Goal: Communication & Community: Answer question/provide support

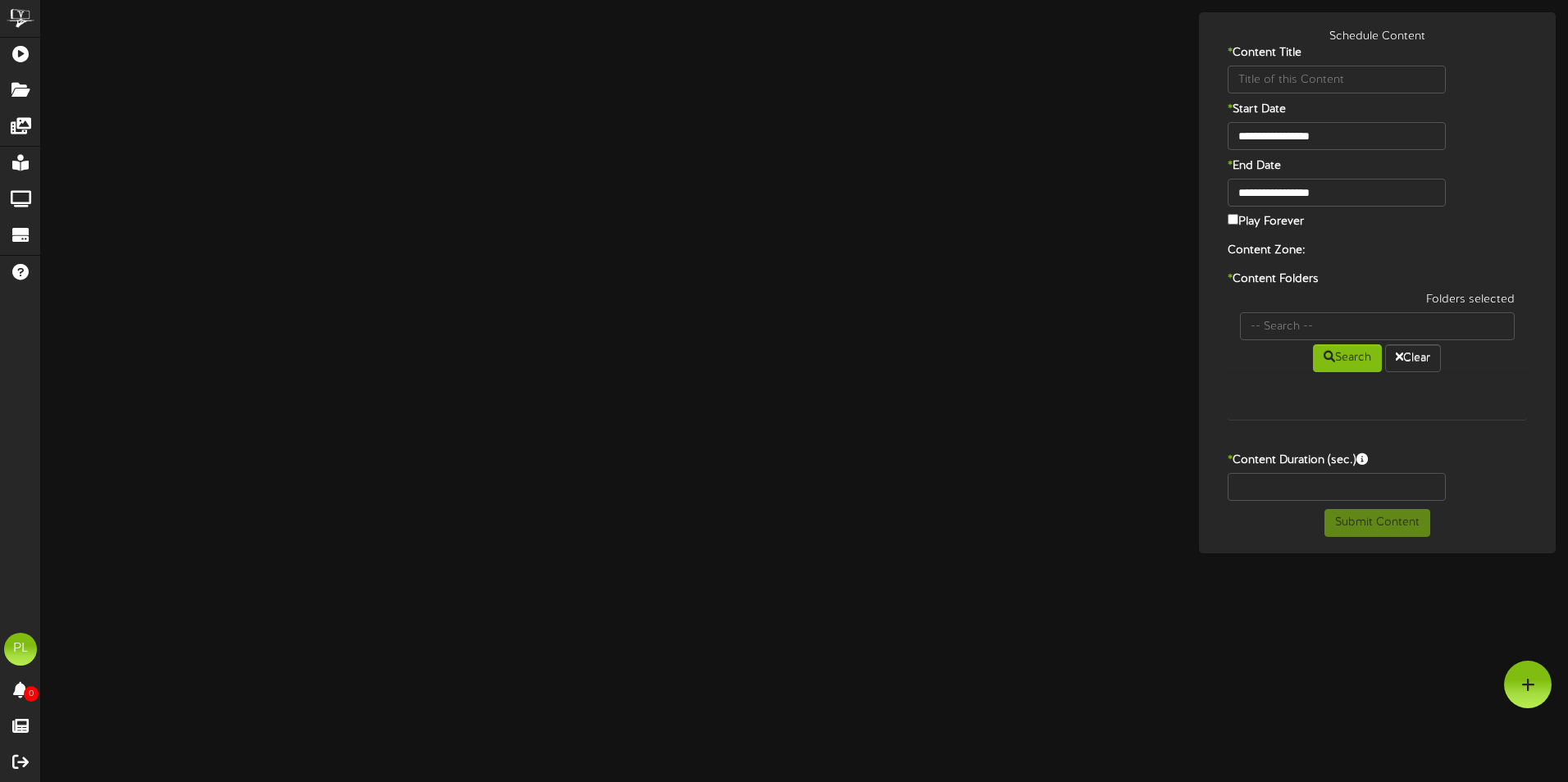
type input "AvocadoPizza"
type input "8"
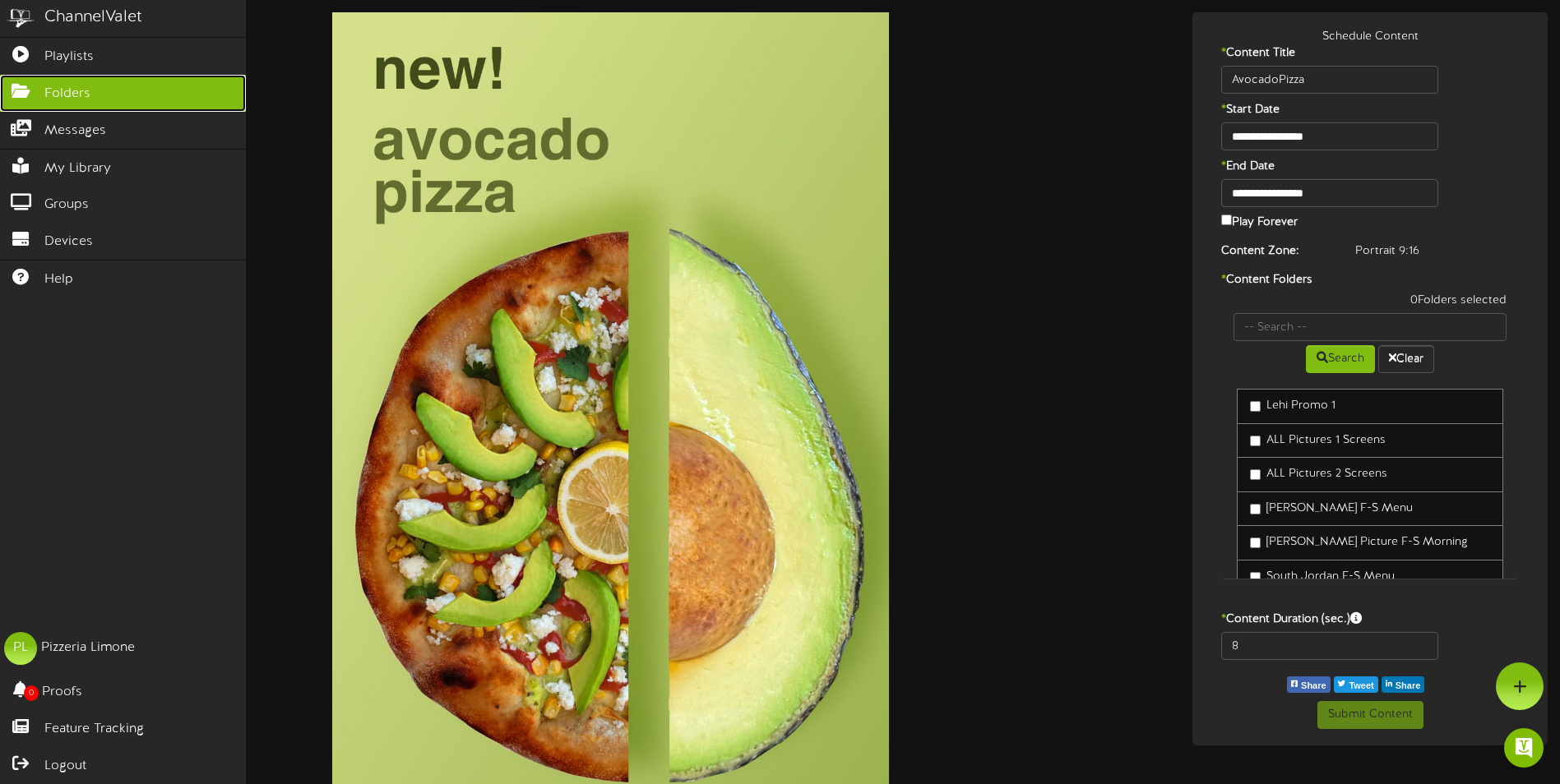
click at [87, 81] on link "Folders" at bounding box center [122, 93] width 246 height 37
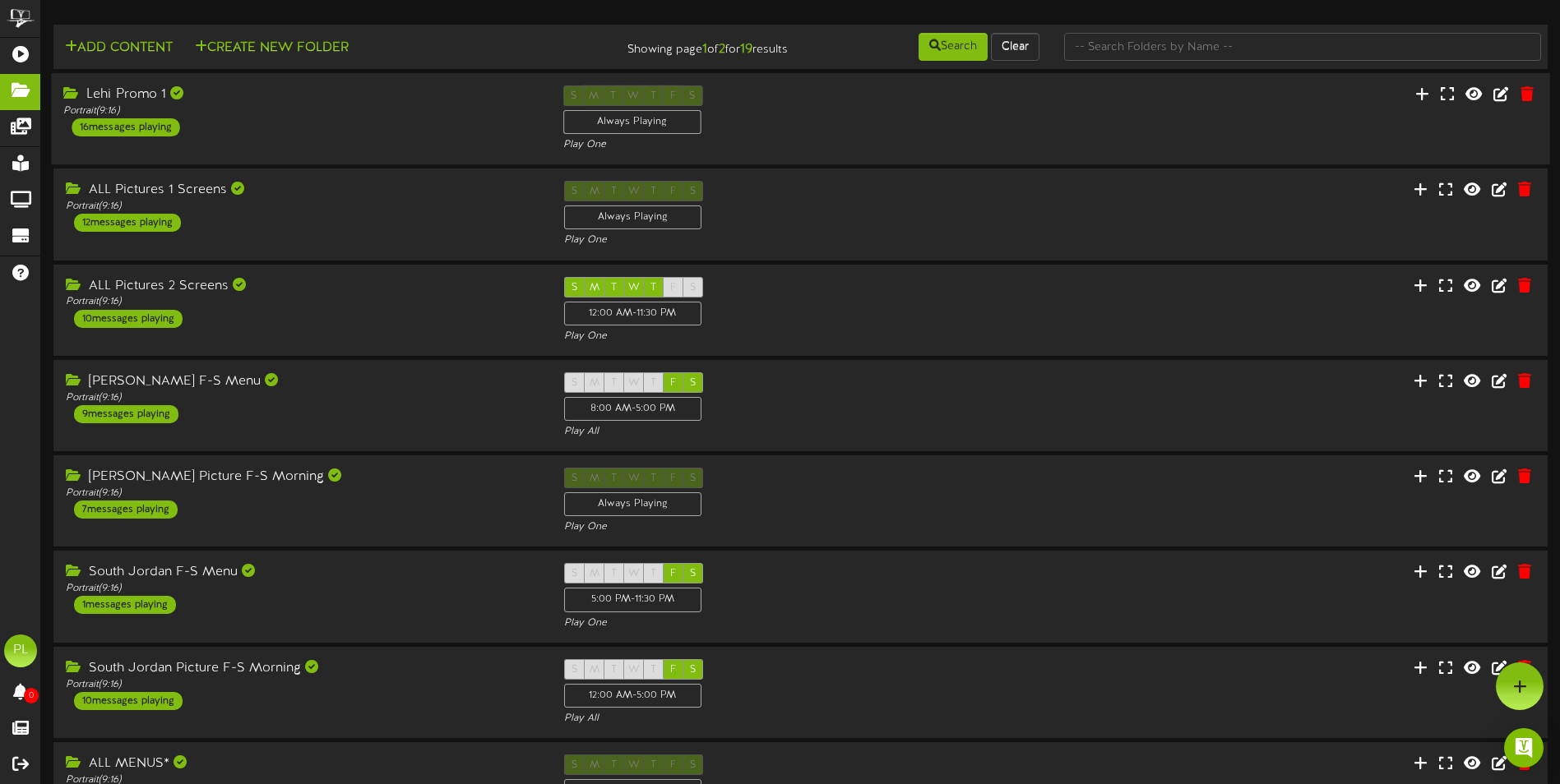
click at [252, 124] on div "Lehi Promo 1 Portrait ( 9:16 ) 16 messages playing" at bounding box center [300, 111] width 500 height 51
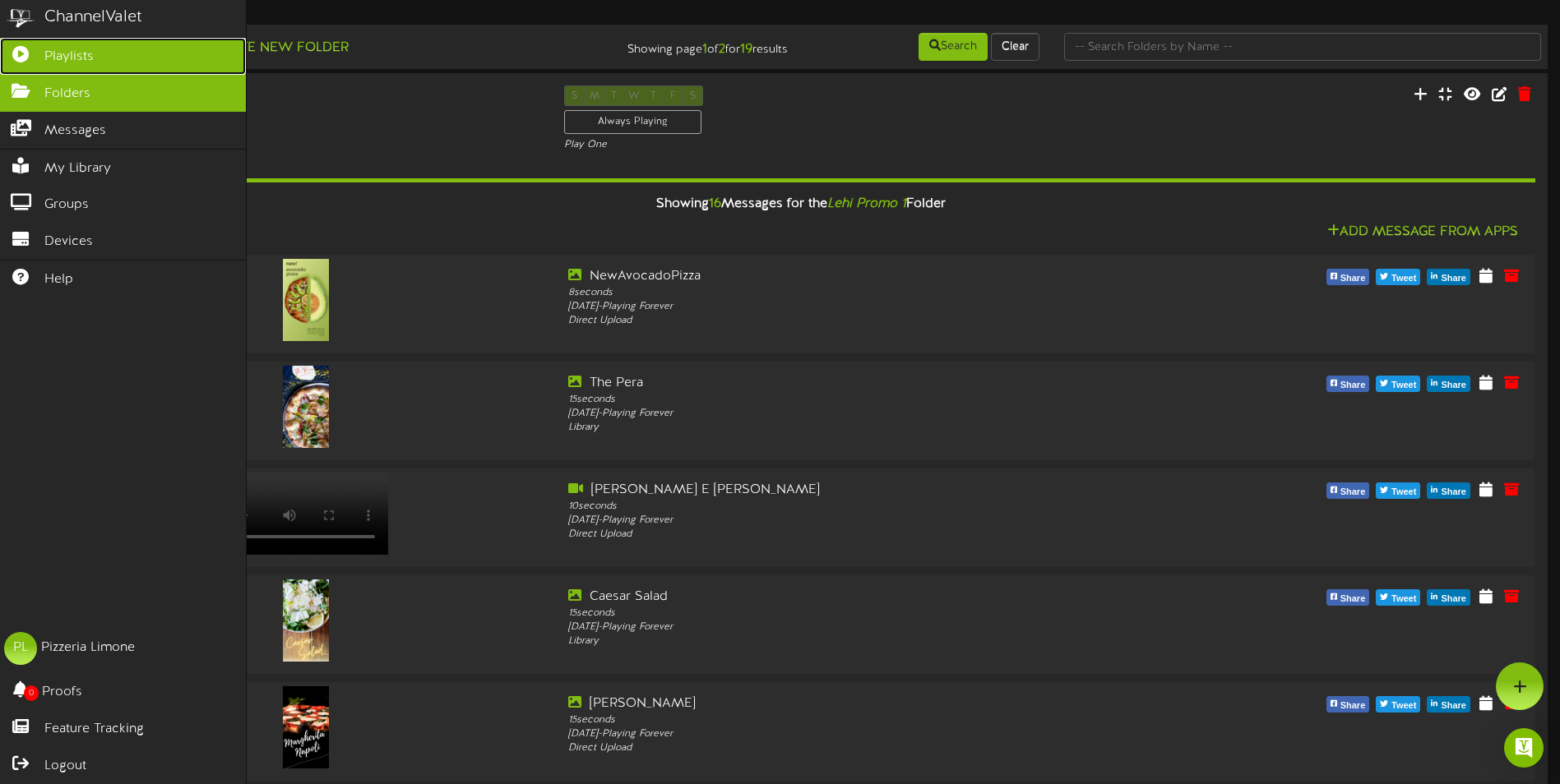
click at [23, 55] on icon at bounding box center [20, 51] width 41 height 13
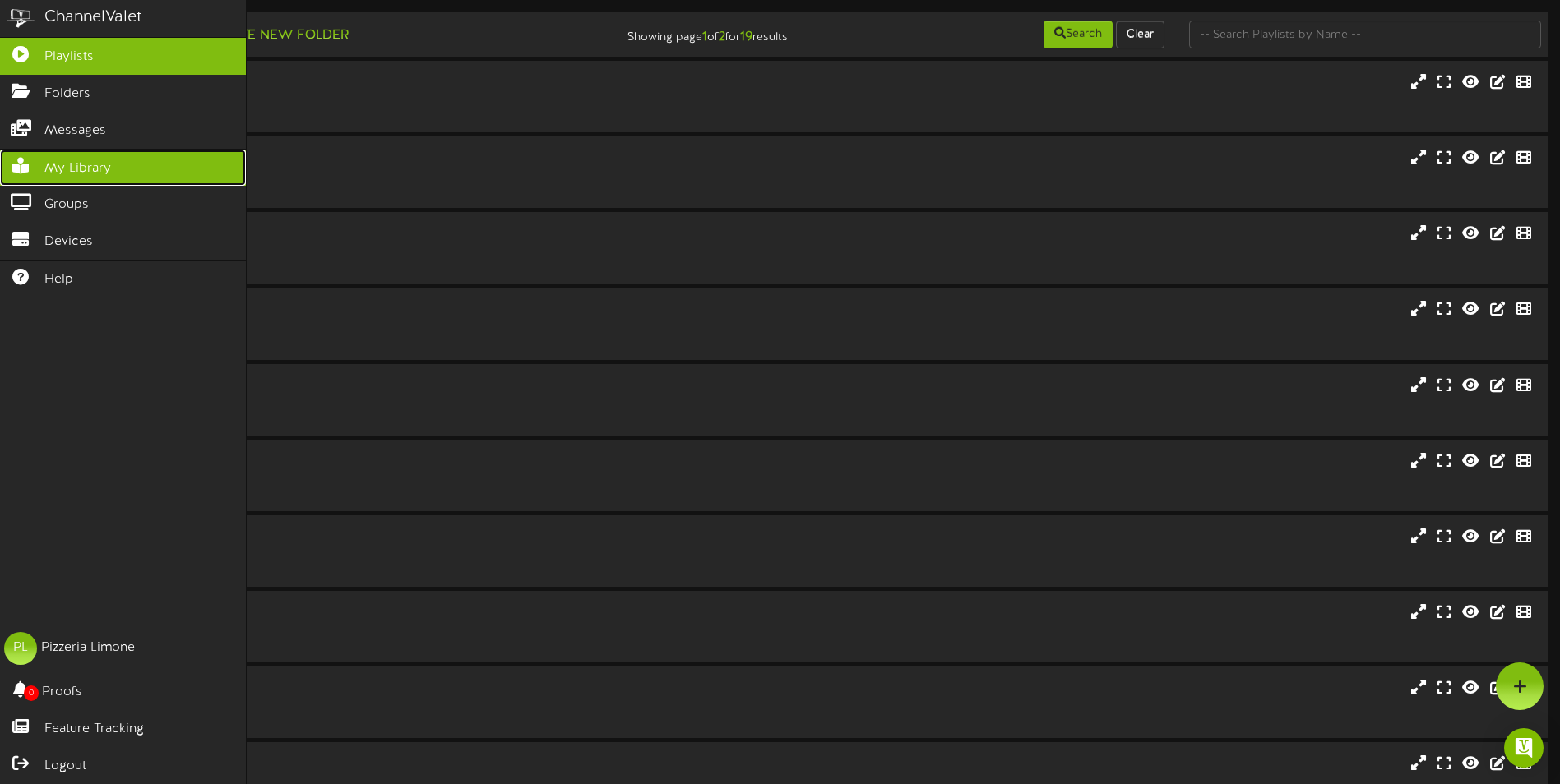
click at [90, 165] on span "My Library" at bounding box center [78, 168] width 67 height 18
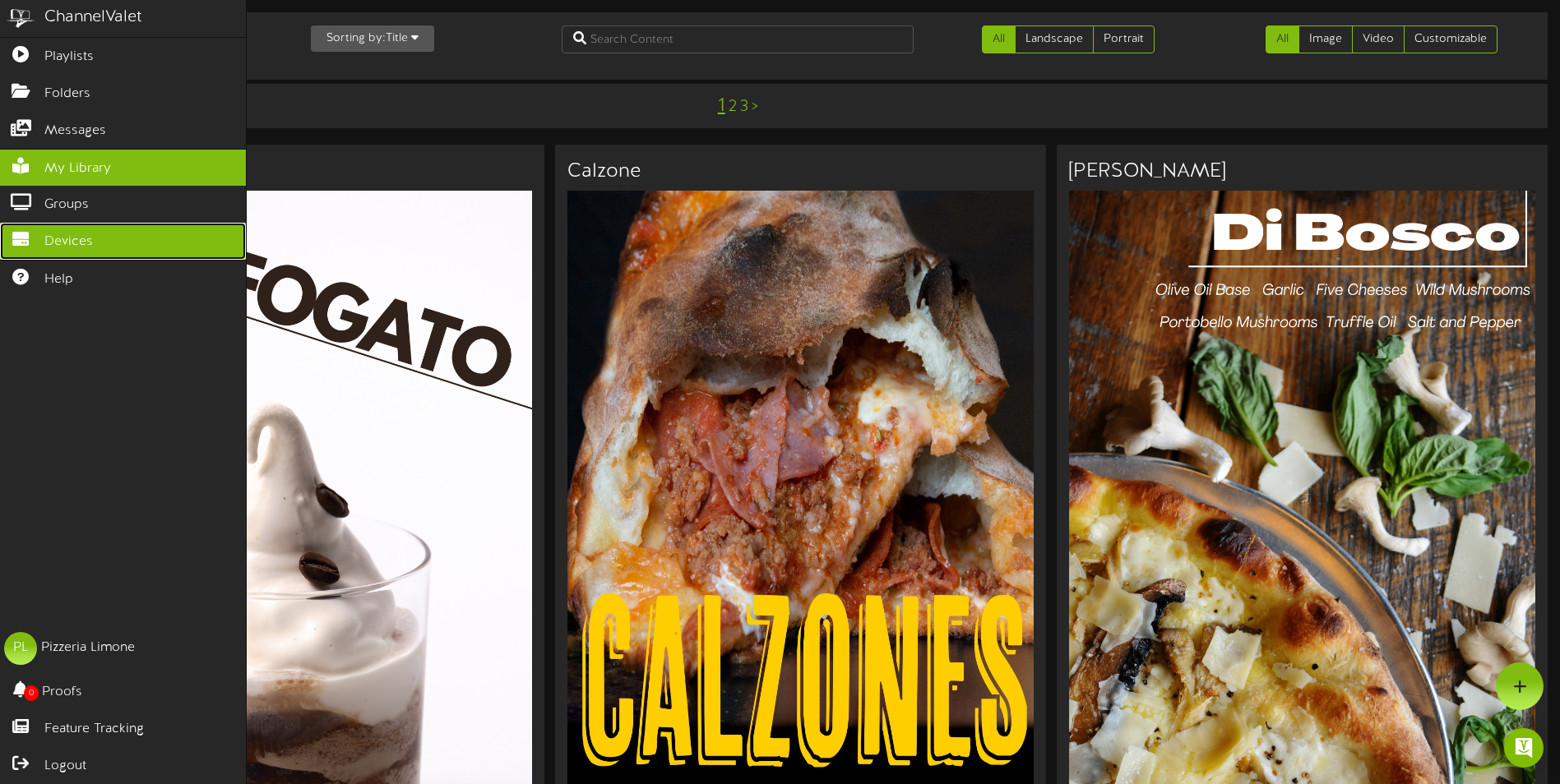
click at [75, 239] on span "Devices" at bounding box center [69, 241] width 49 height 18
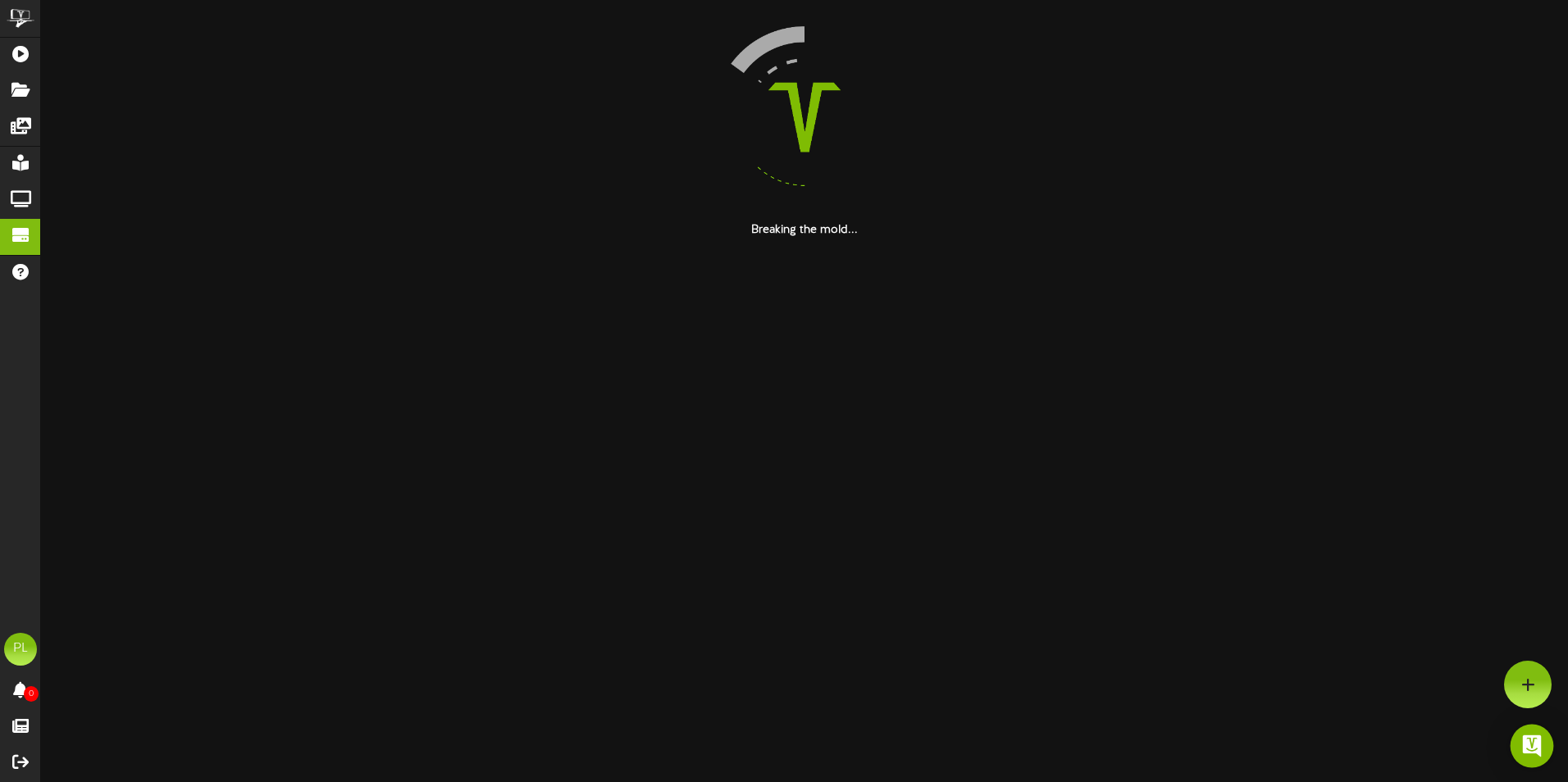
click at [1532, 738] on img "Open Intercom Messenger" at bounding box center [1532, 746] width 21 height 21
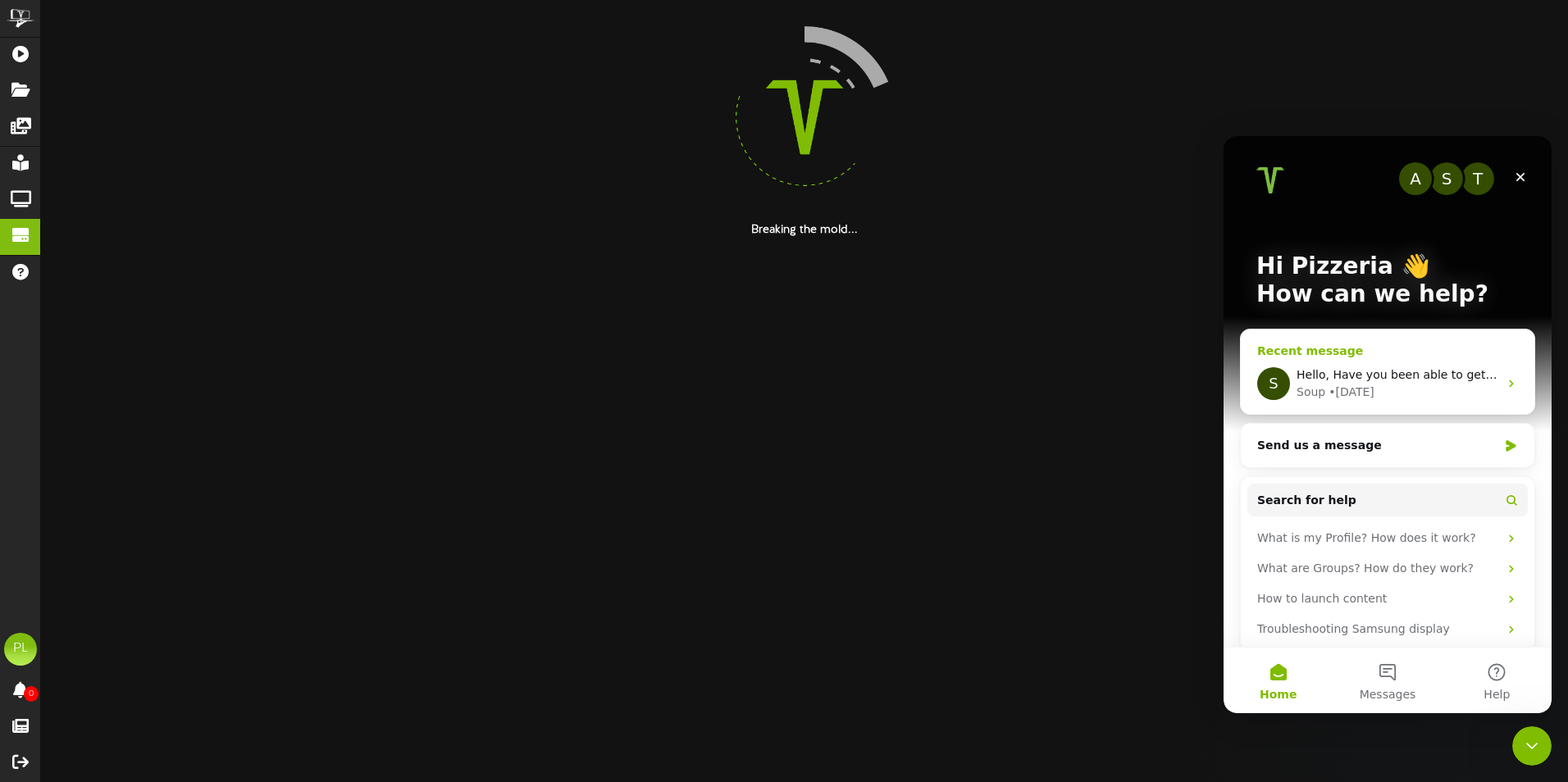
click at [1364, 389] on div "• [DATE]" at bounding box center [1351, 392] width 46 height 17
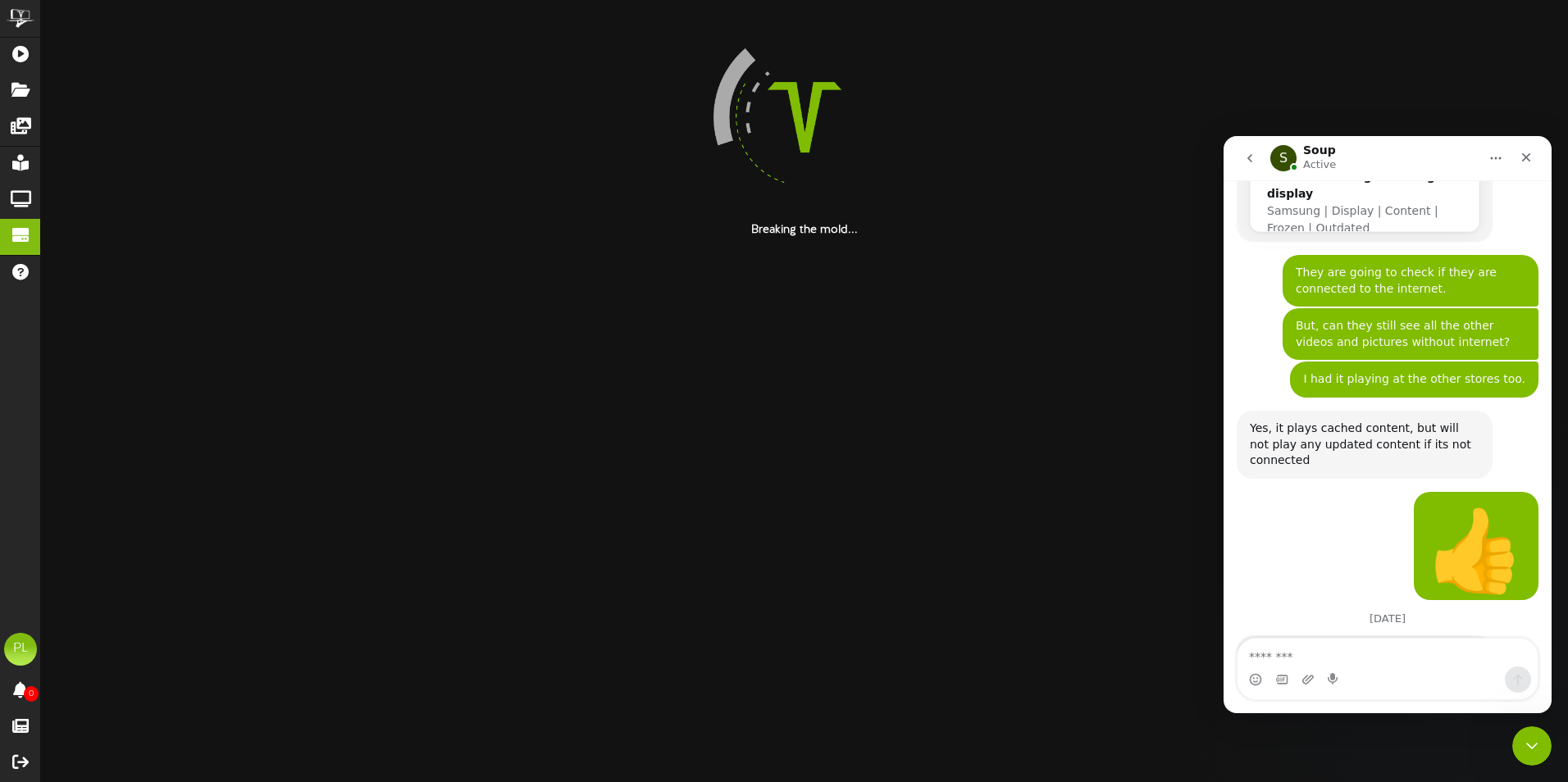
scroll to position [753, 0]
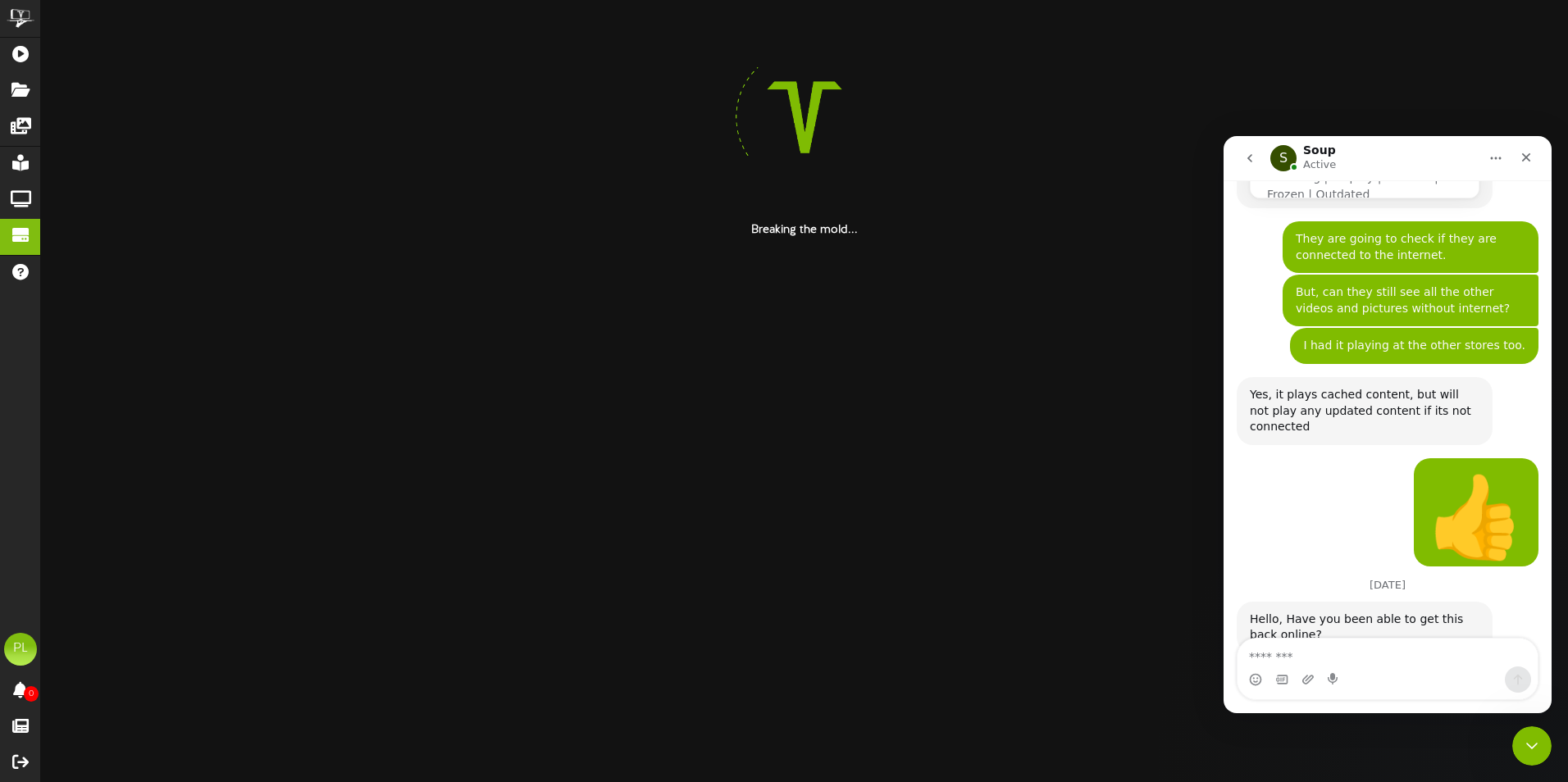
click at [1264, 653] on textarea "Message…" at bounding box center [1388, 652] width 300 height 28
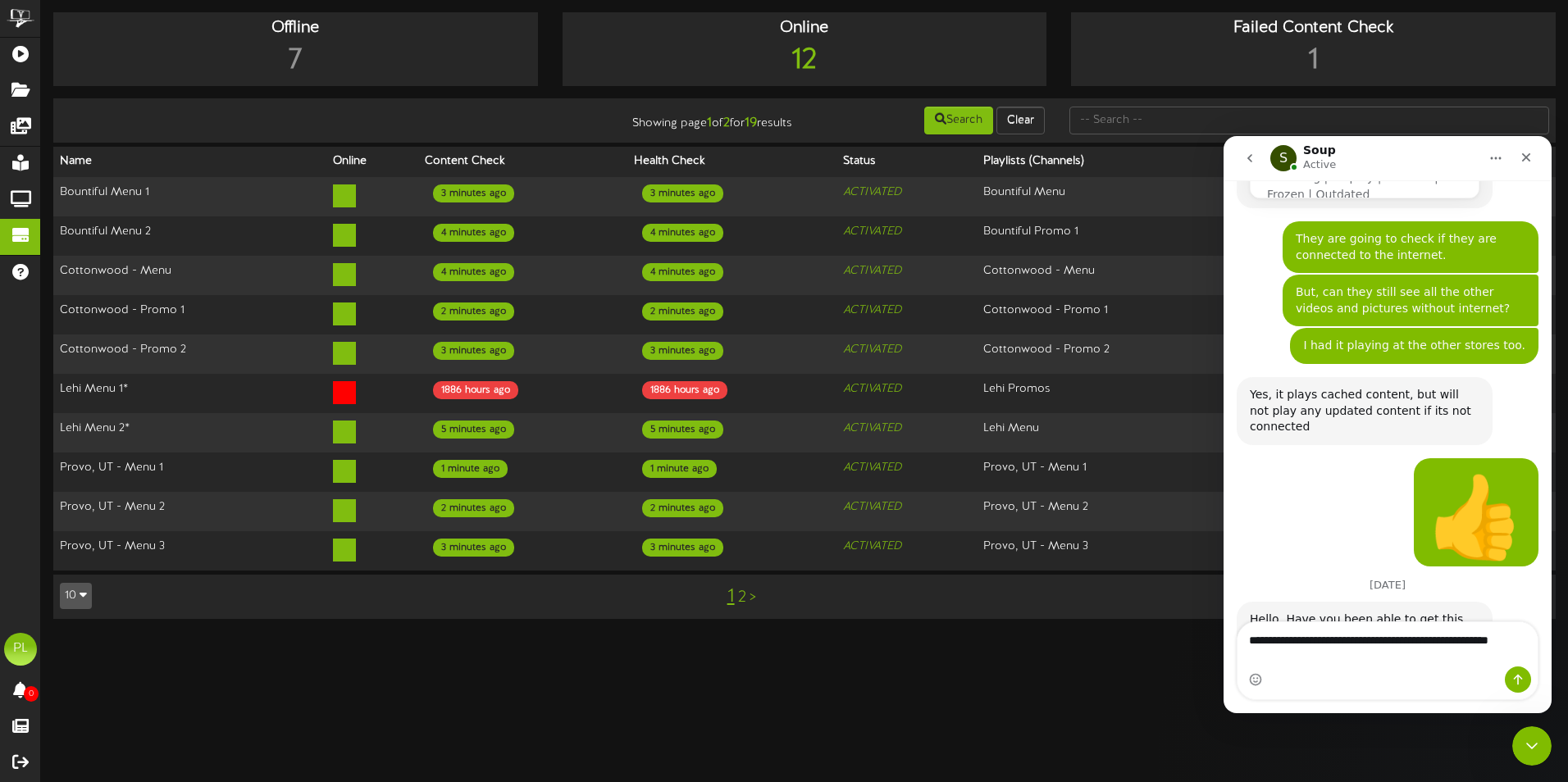
scroll to position [769, 0]
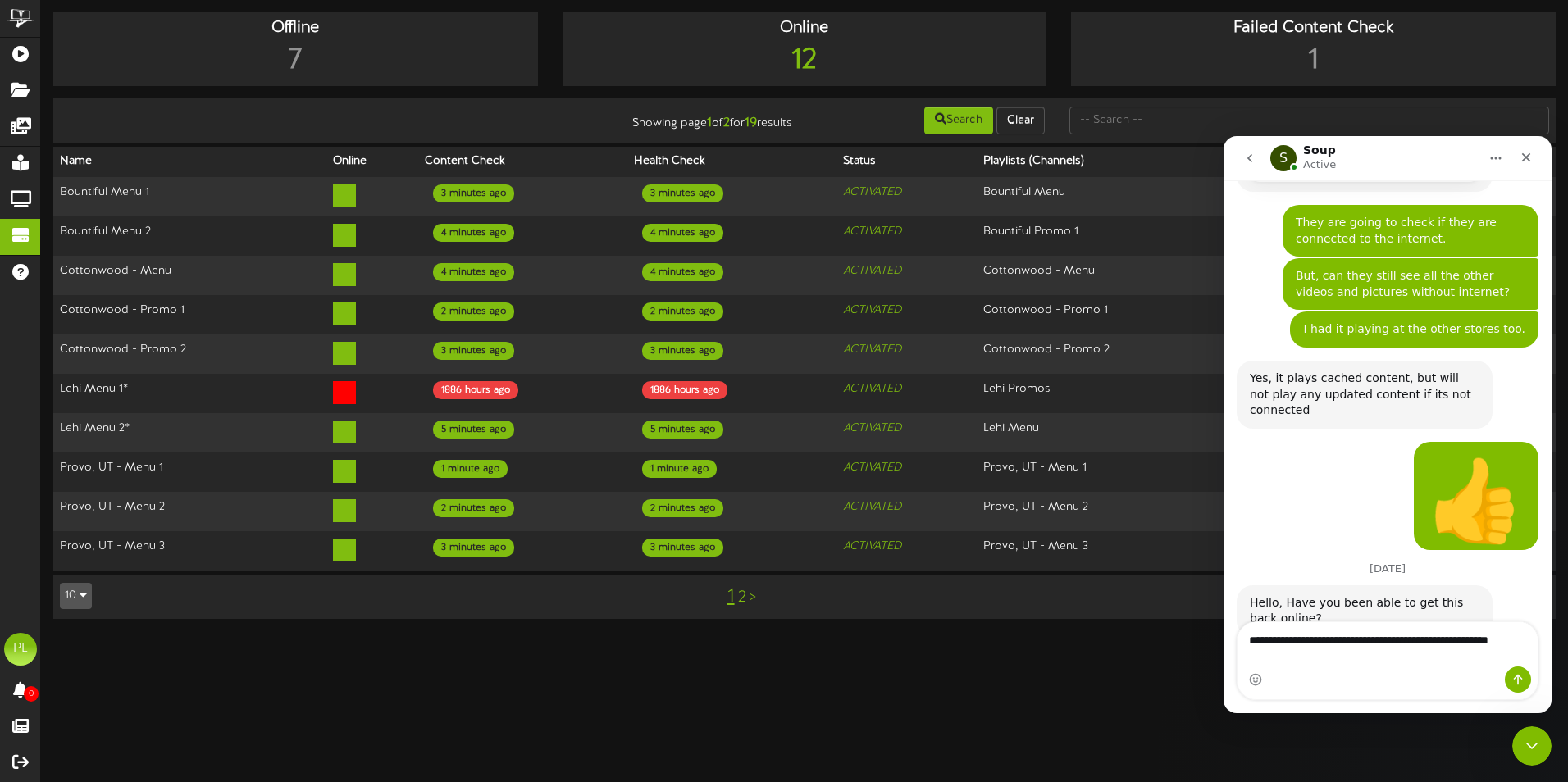
type textarea "**********"
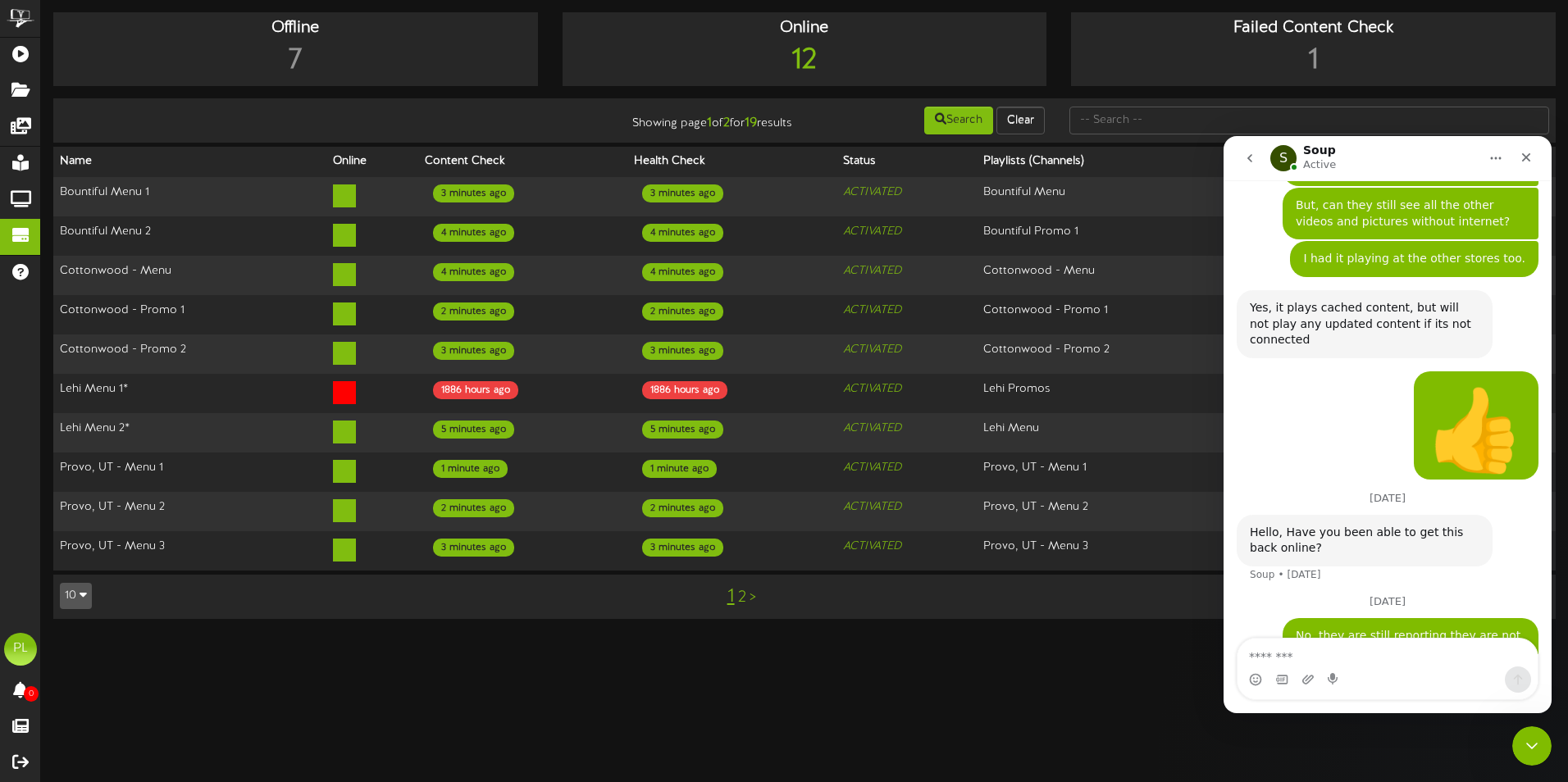
click at [648, 636] on html "ChannelValet Playlists Folders Messages My Library Groups Devices Help PL Pizze…" at bounding box center [784, 318] width 1568 height 636
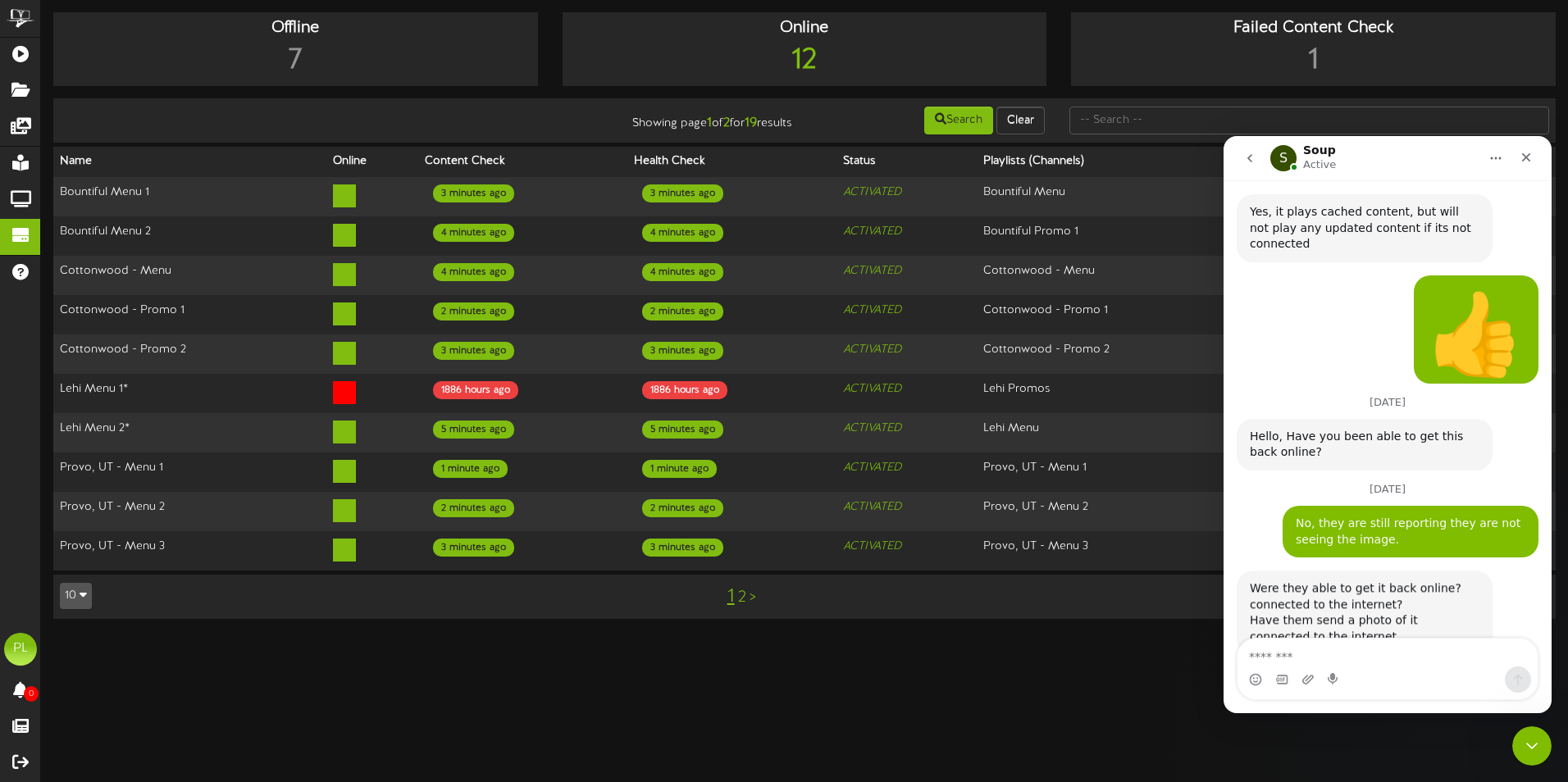
scroll to position [936, 0]
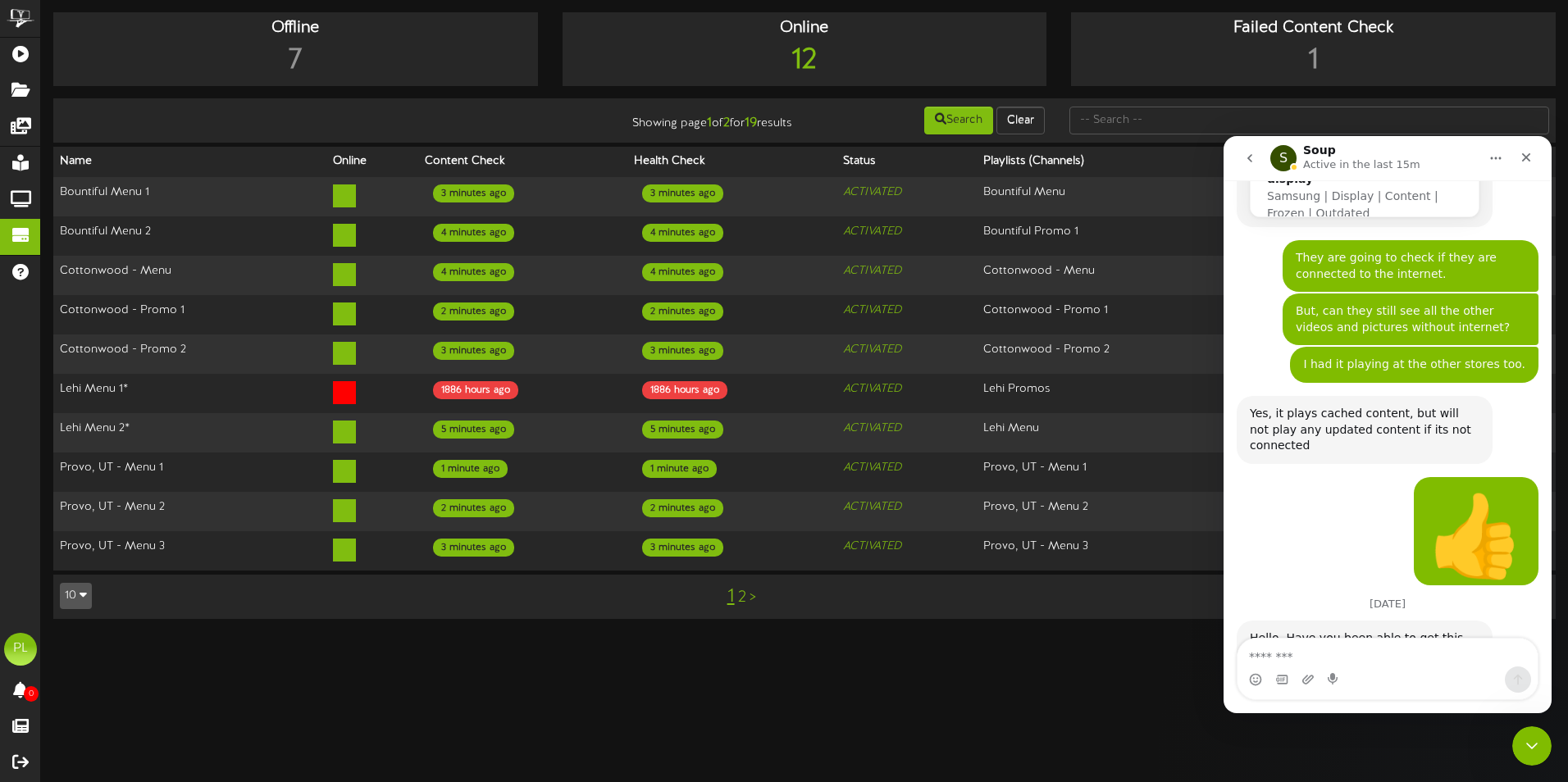
scroll to position [963, 0]
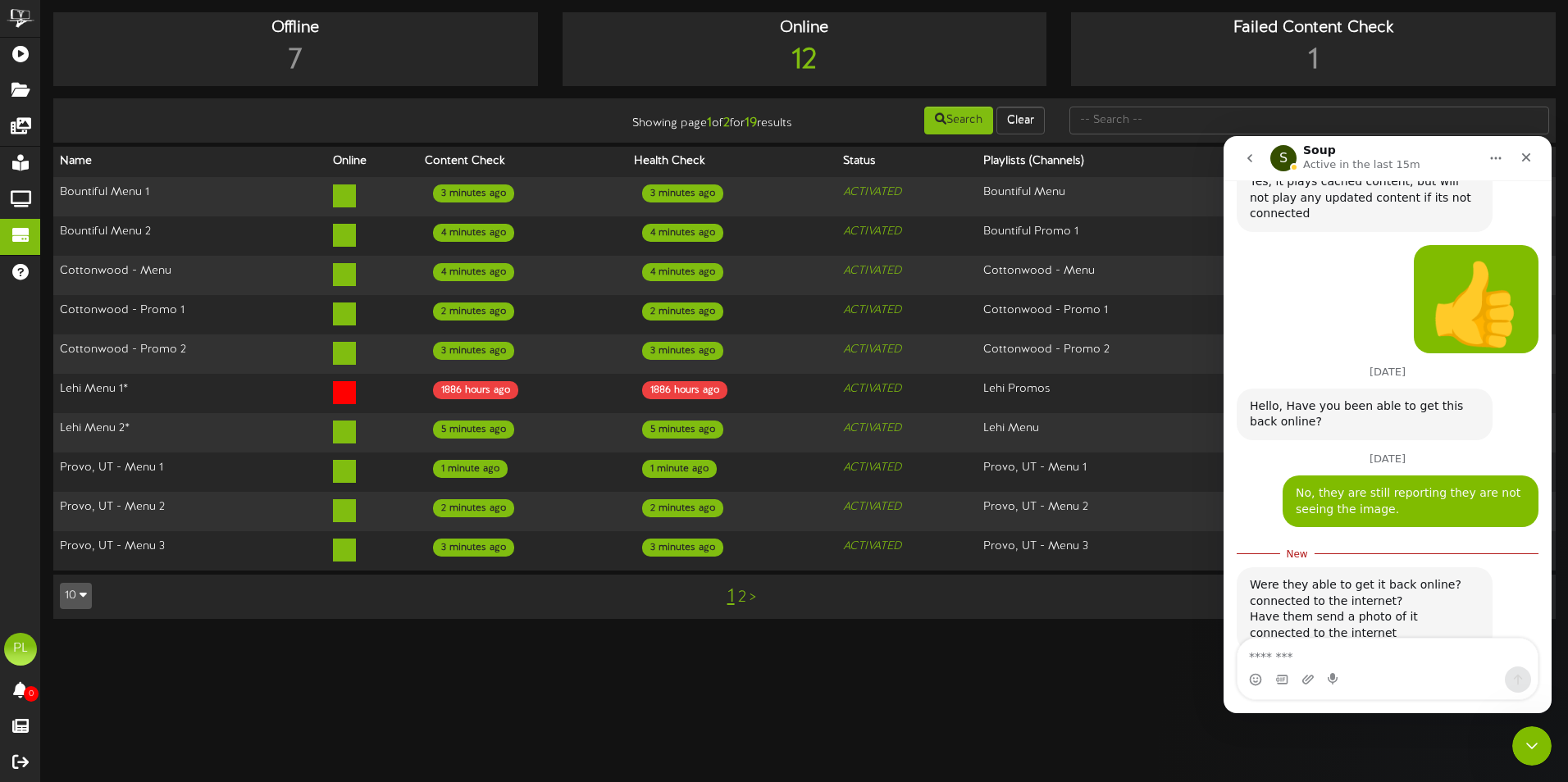
click at [1272, 655] on textarea "Message…" at bounding box center [1388, 652] width 300 height 28
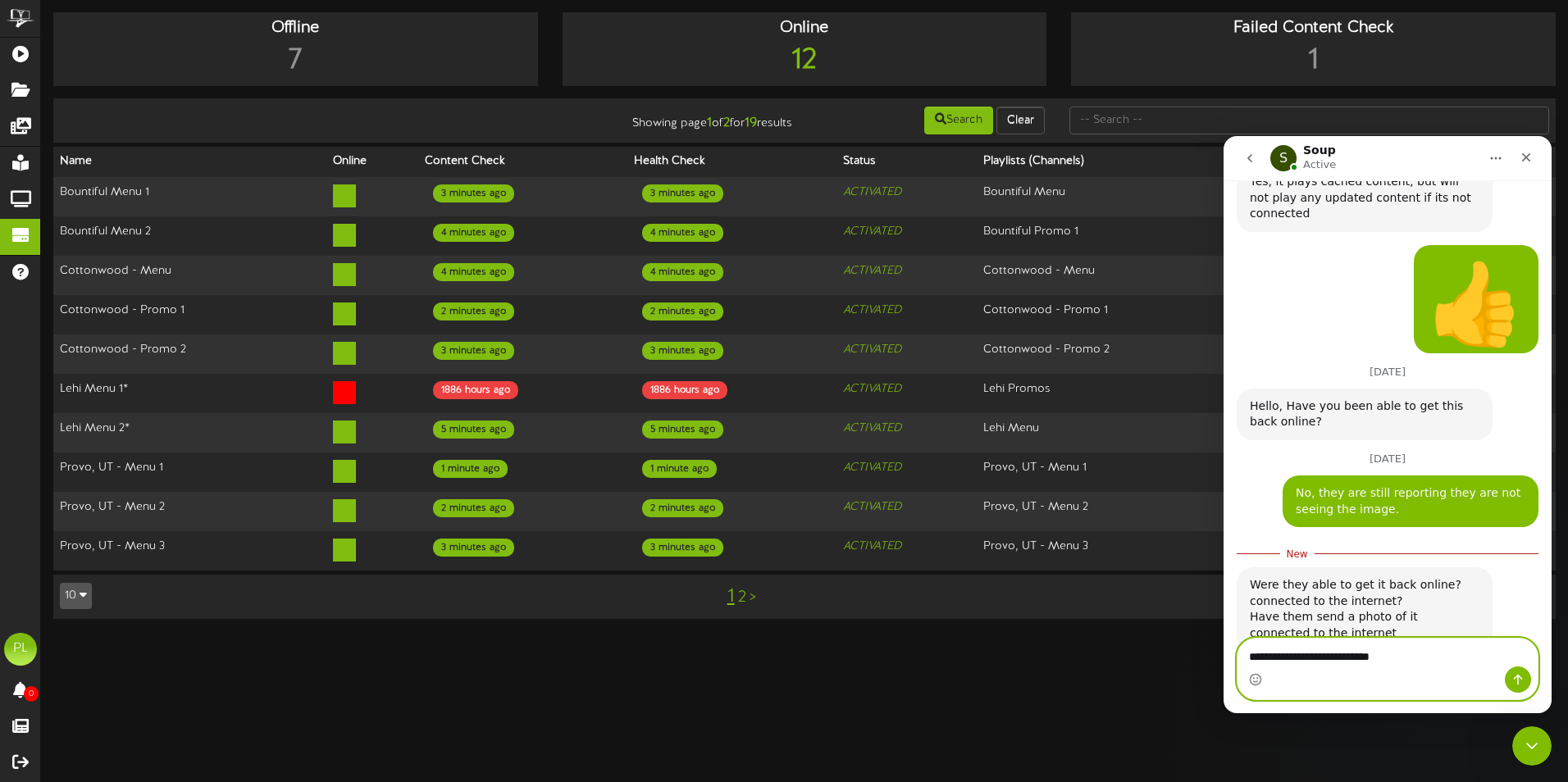
drag, startPoint x: 1406, startPoint y: 651, endPoint x: 2441, endPoint y: 788, distance: 1044.0
click at [1224, 652] on html "S Soup Active Our mission is to ensure your message reaches your audience, beca…" at bounding box center [1388, 424] width 329 height 578
type textarea "*"
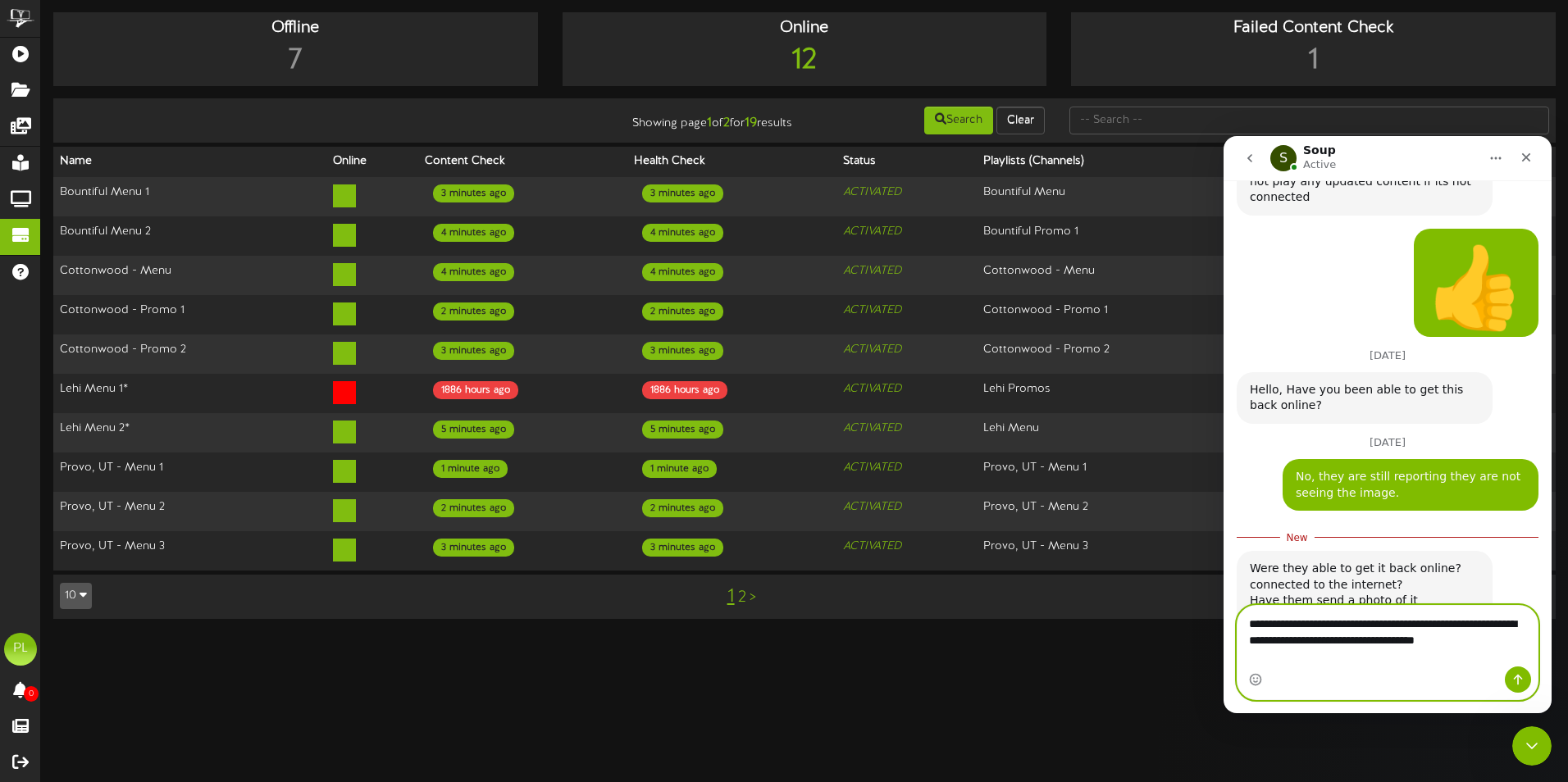
scroll to position [996, 0]
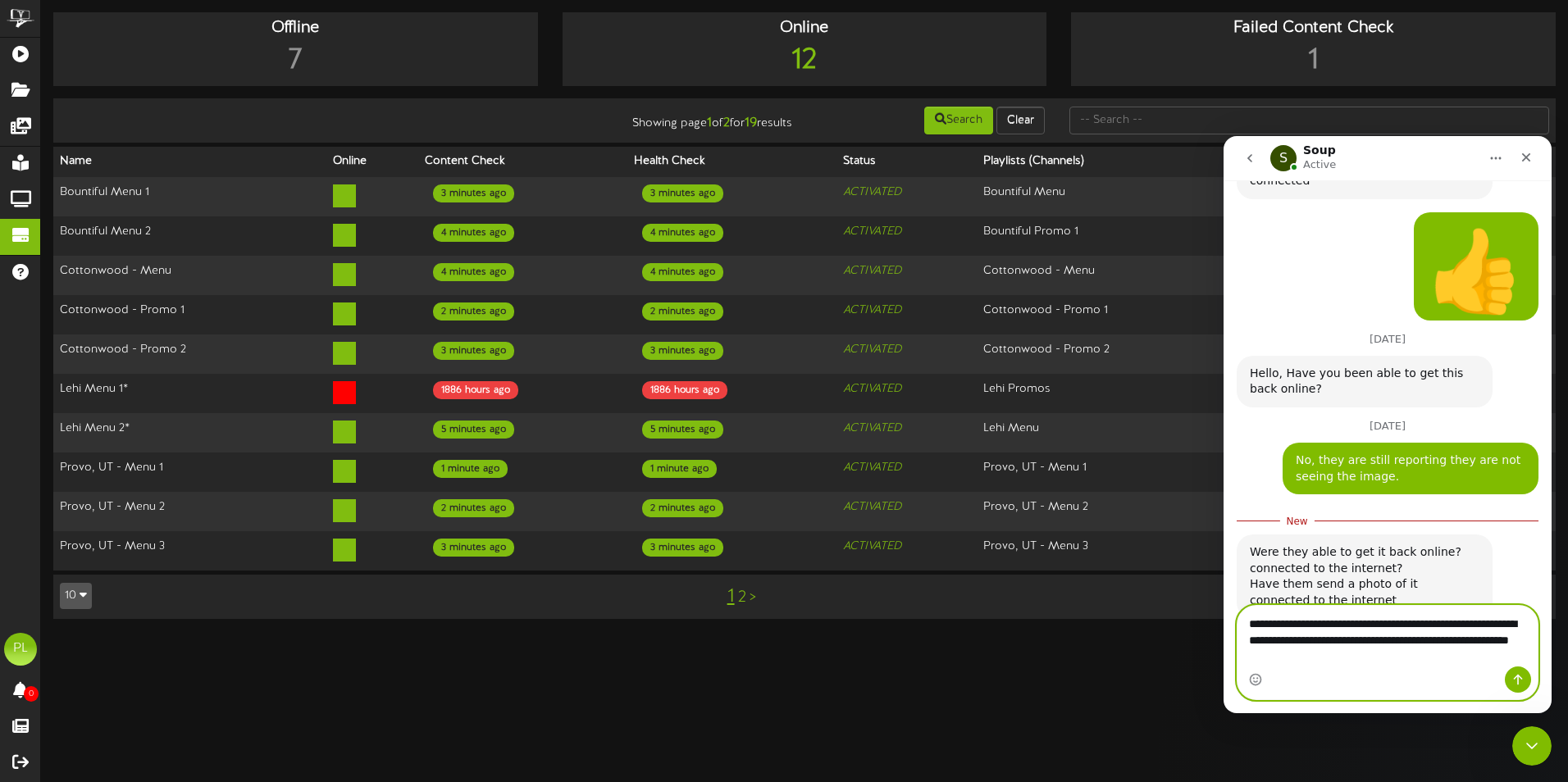
type textarea "**********"
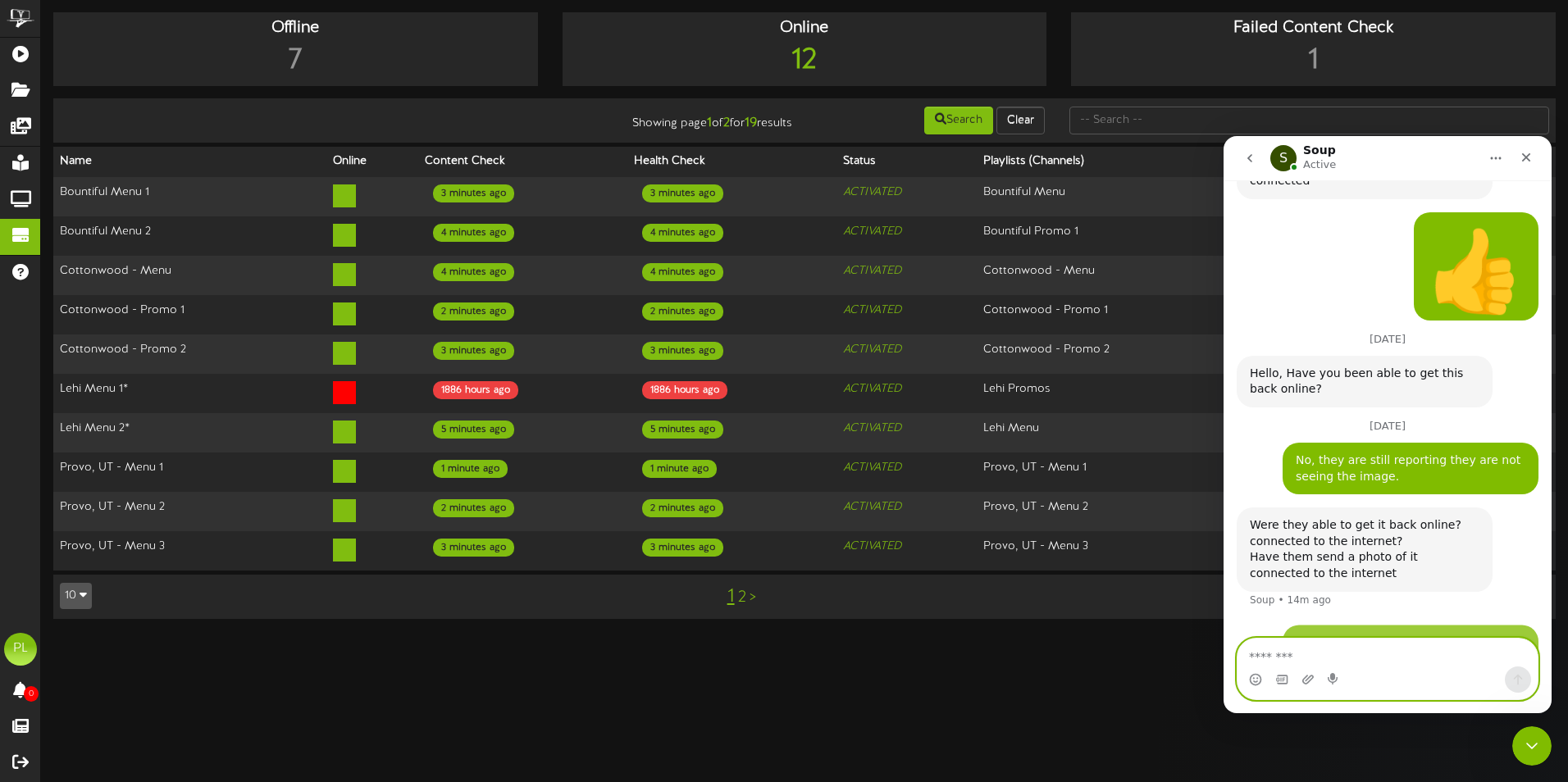
scroll to position [1034, 0]
